Goal: Task Accomplishment & Management: Use online tool/utility

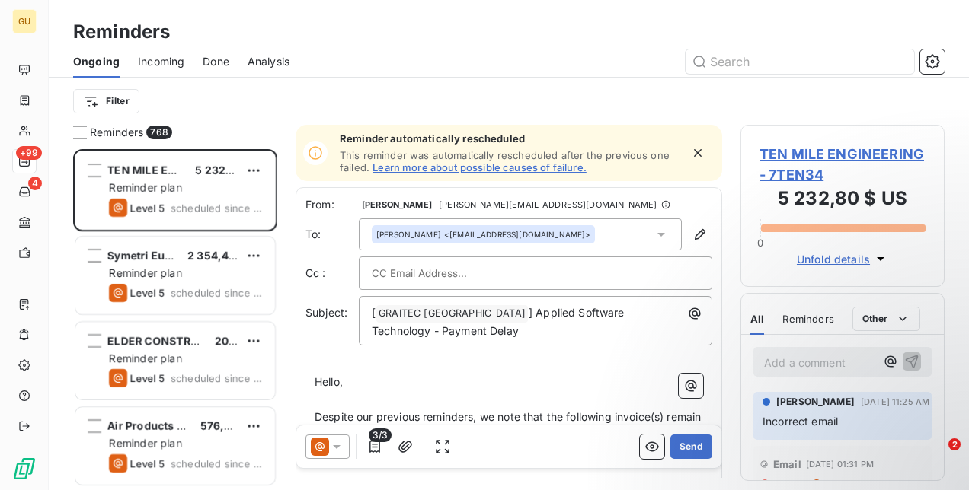
scroll to position [329, 192]
click at [937, 70] on button "button" at bounding box center [932, 61] width 24 height 24
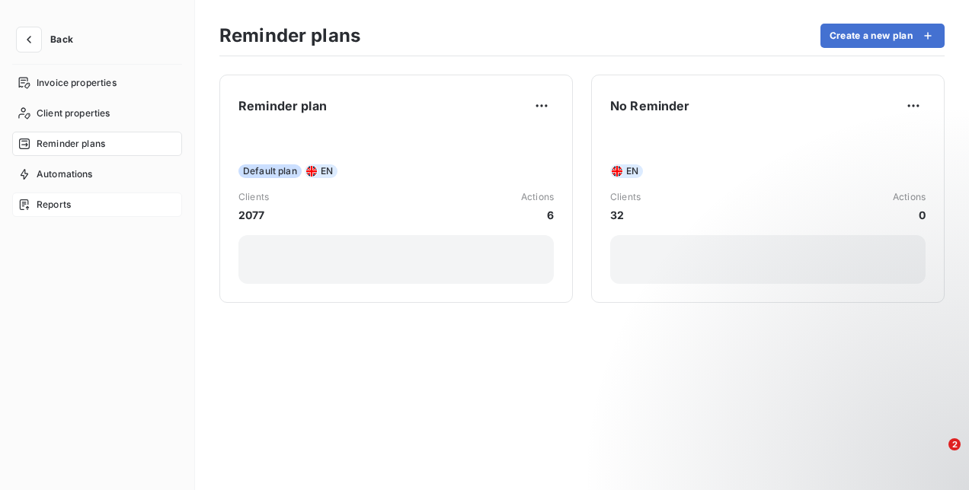
click at [55, 200] on span "Reports" at bounding box center [54, 205] width 34 height 14
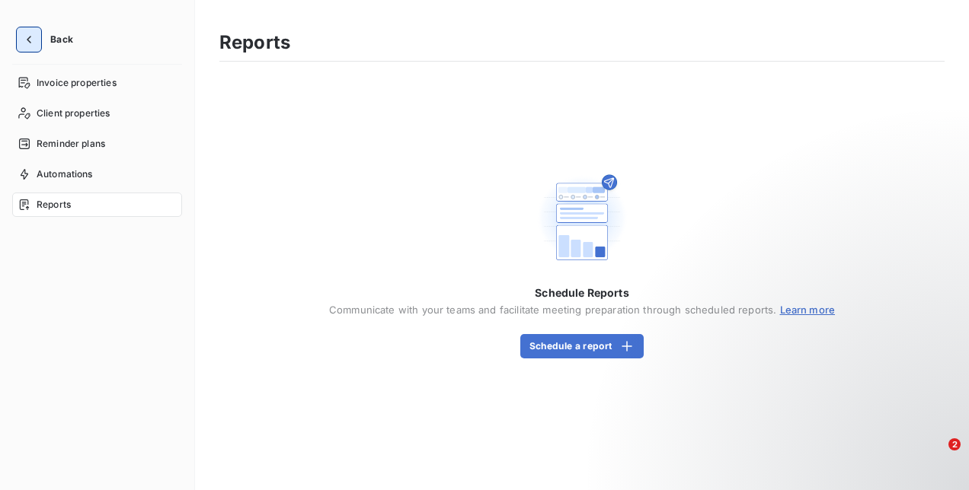
click at [29, 43] on icon "button" at bounding box center [28, 39] width 15 height 15
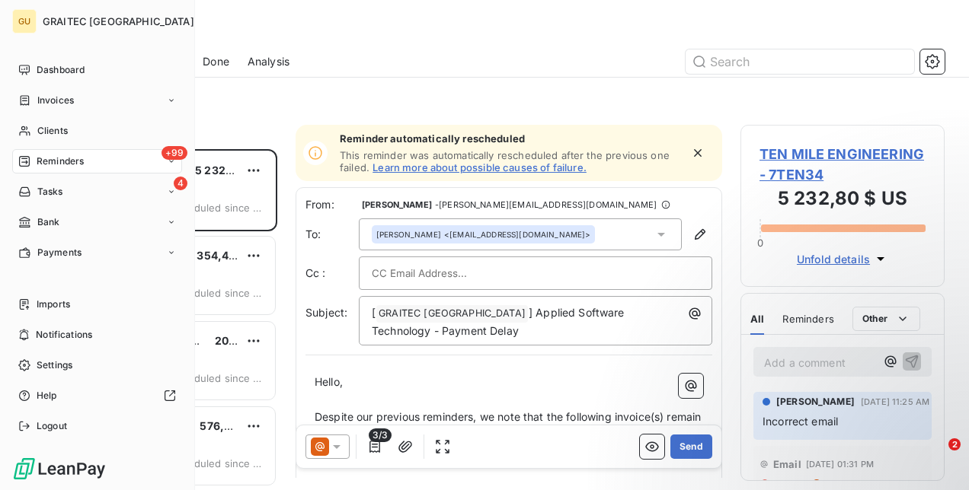
scroll to position [329, 192]
click at [34, 251] on div "Payments" at bounding box center [49, 253] width 63 height 14
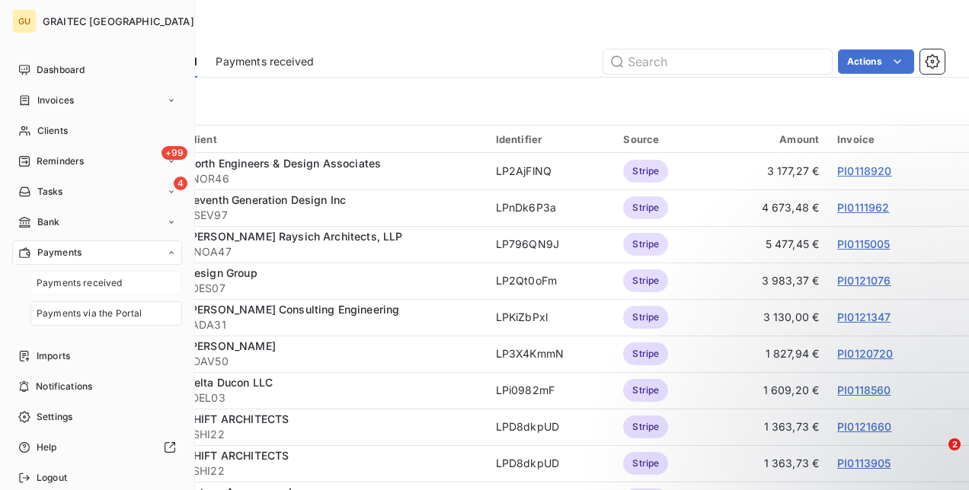
click at [65, 284] on span "Payments received" at bounding box center [80, 283] width 86 height 14
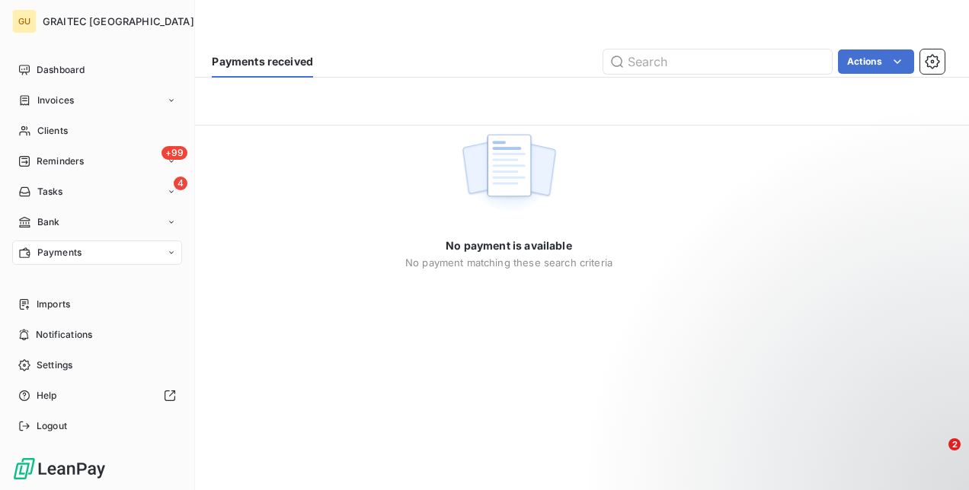
click at [171, 252] on icon at bounding box center [171, 252] width 5 height 2
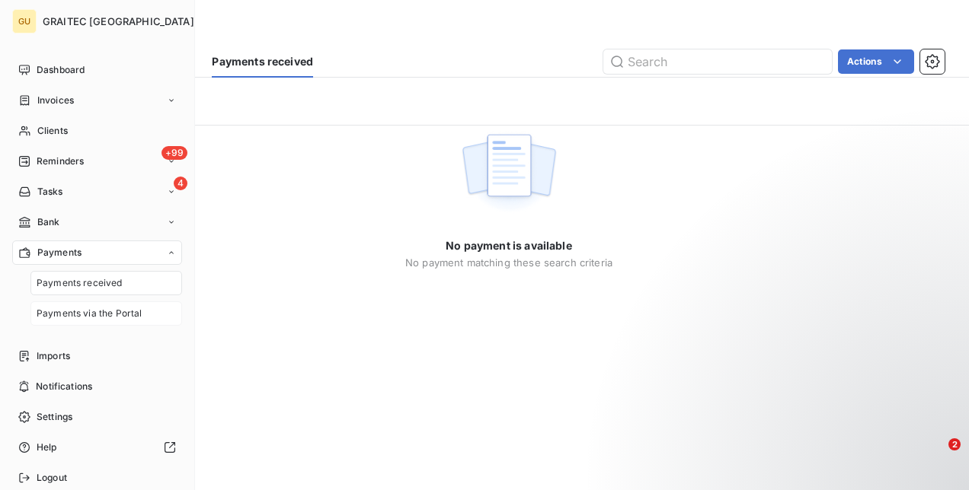
click at [111, 314] on span "Payments via the Portal" at bounding box center [89, 314] width 105 height 14
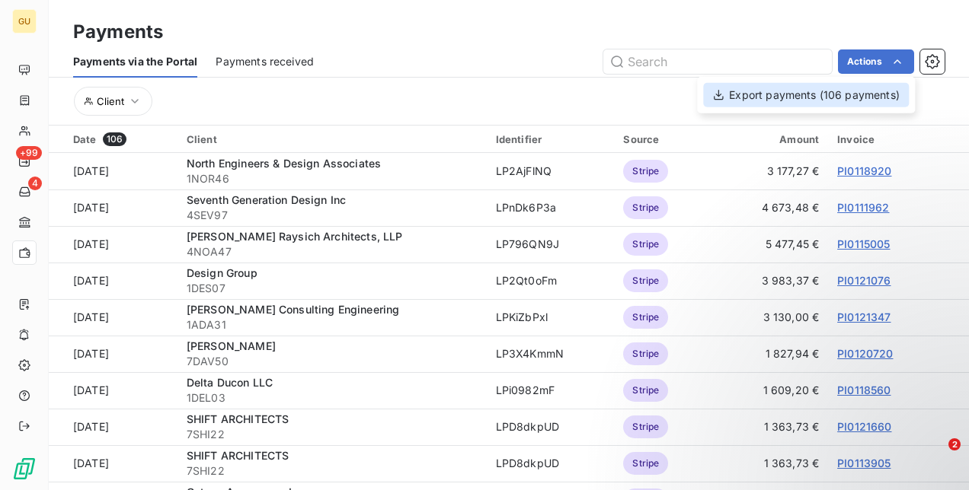
click at [835, 100] on div "Export payments (106 payments)" at bounding box center [806, 95] width 206 height 24
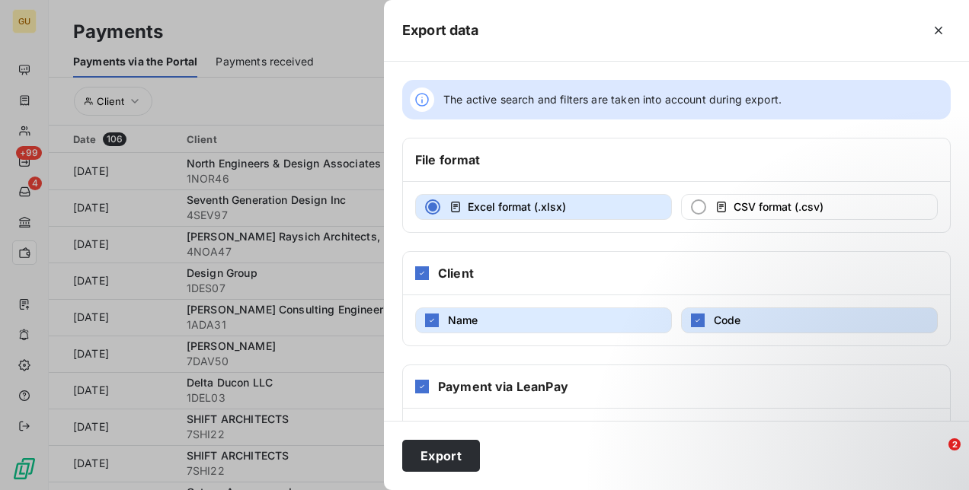
scroll to position [122, 0]
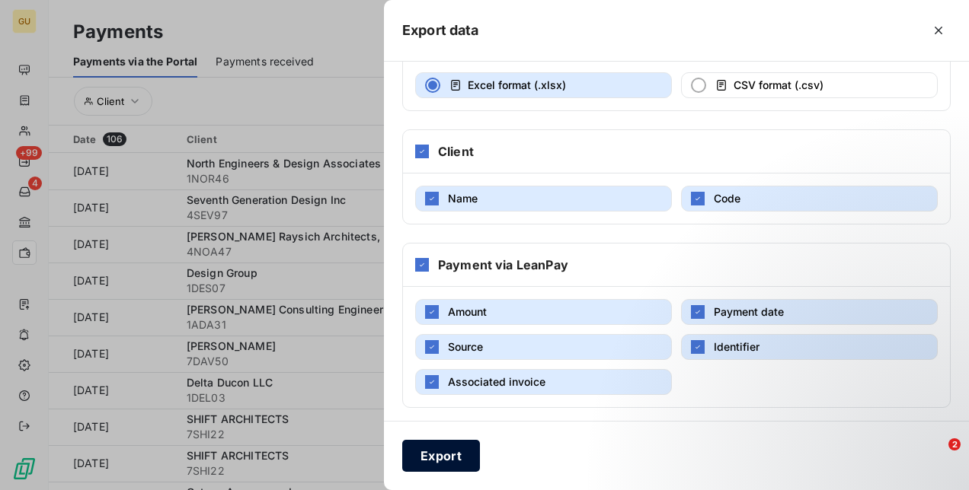
click at [451, 455] on button "Export" at bounding box center [441, 456] width 78 height 32
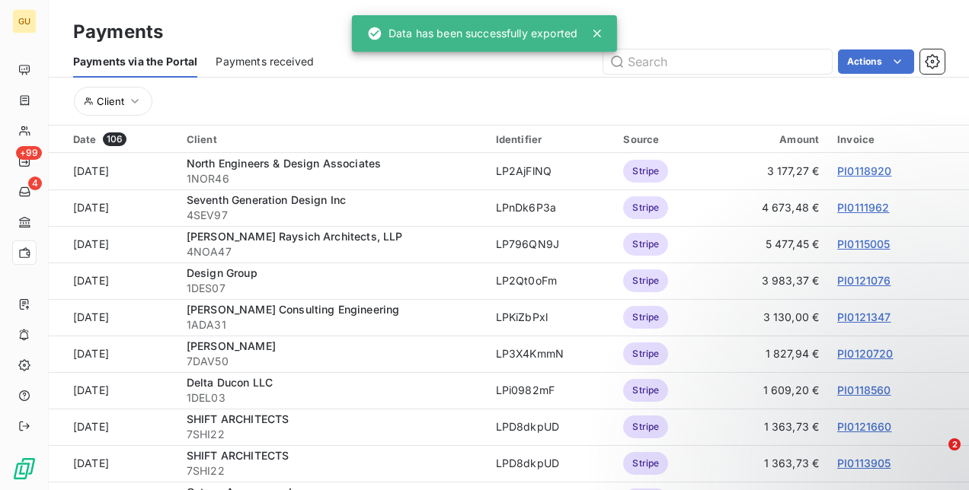
click at [934, 24] on div "Payments" at bounding box center [509, 31] width 920 height 27
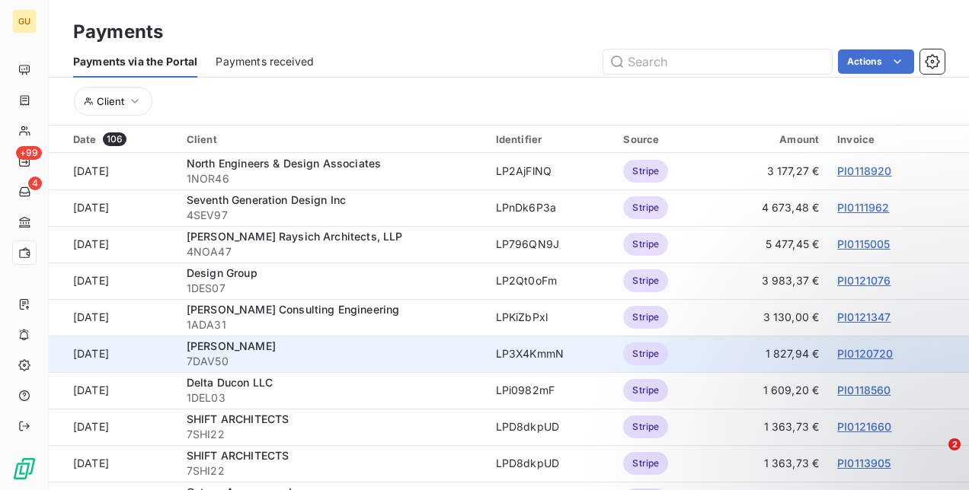
scroll to position [228, 0]
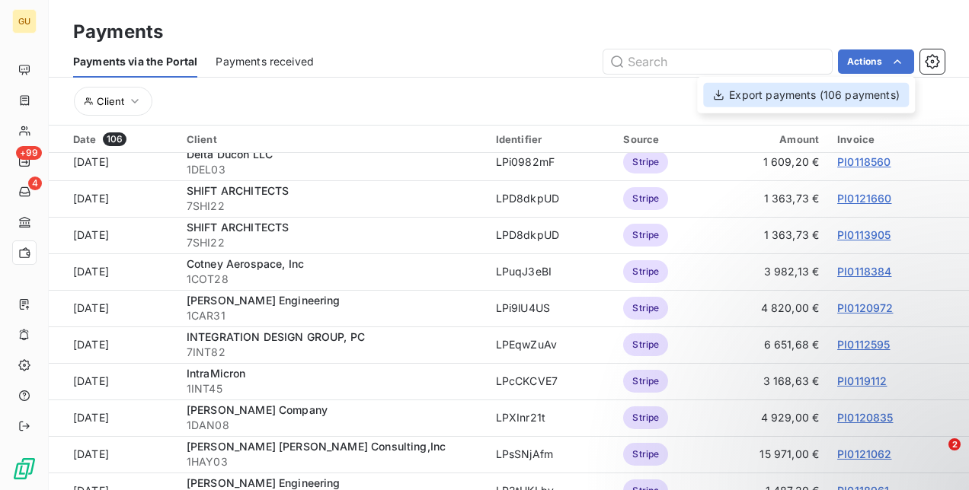
click at [833, 99] on div "Export payments (106 payments)" at bounding box center [806, 95] width 206 height 24
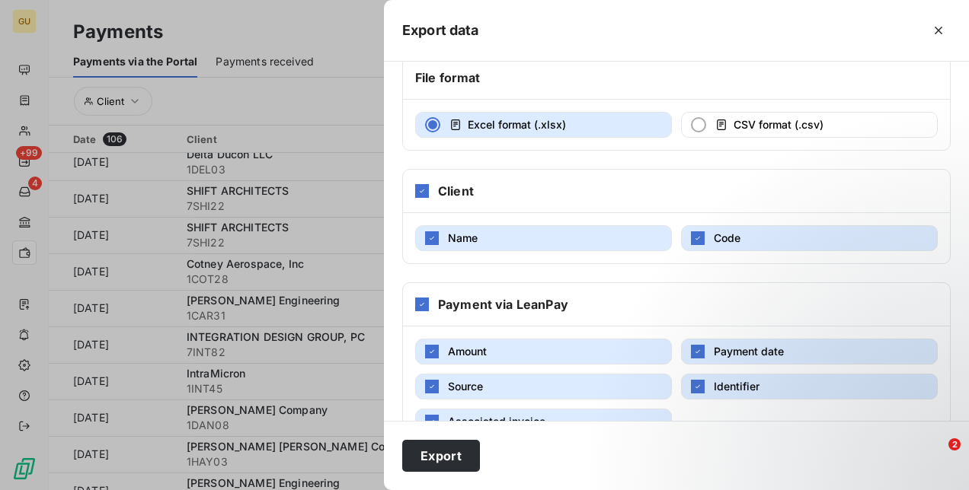
scroll to position [122, 0]
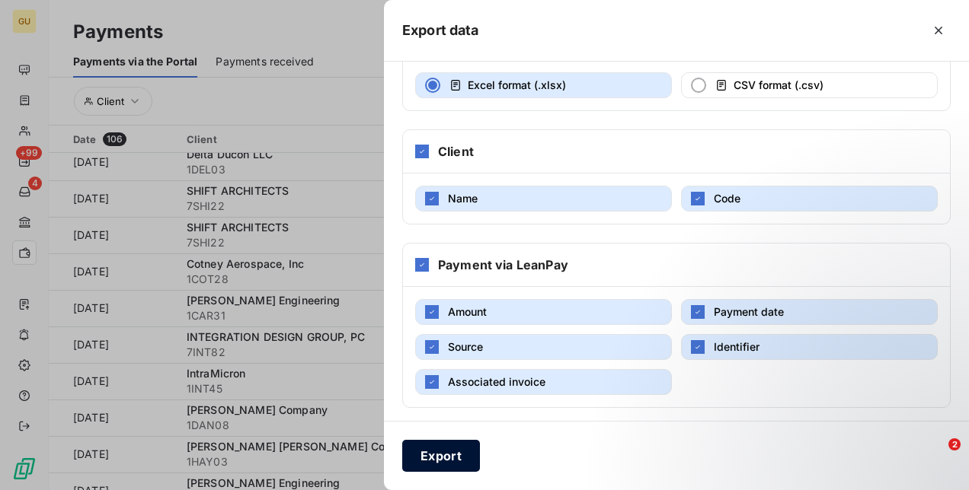
click at [440, 457] on button "Export" at bounding box center [441, 456] width 78 height 32
